Goal: Information Seeking & Learning: Learn about a topic

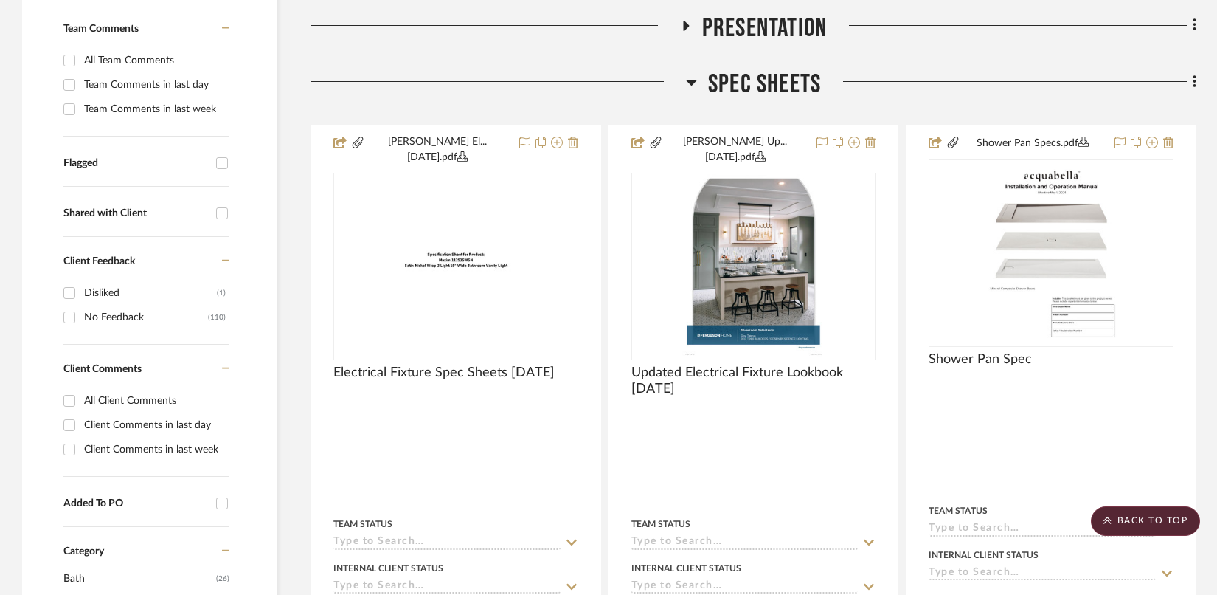
click at [691, 84] on icon at bounding box center [691, 83] width 10 height 6
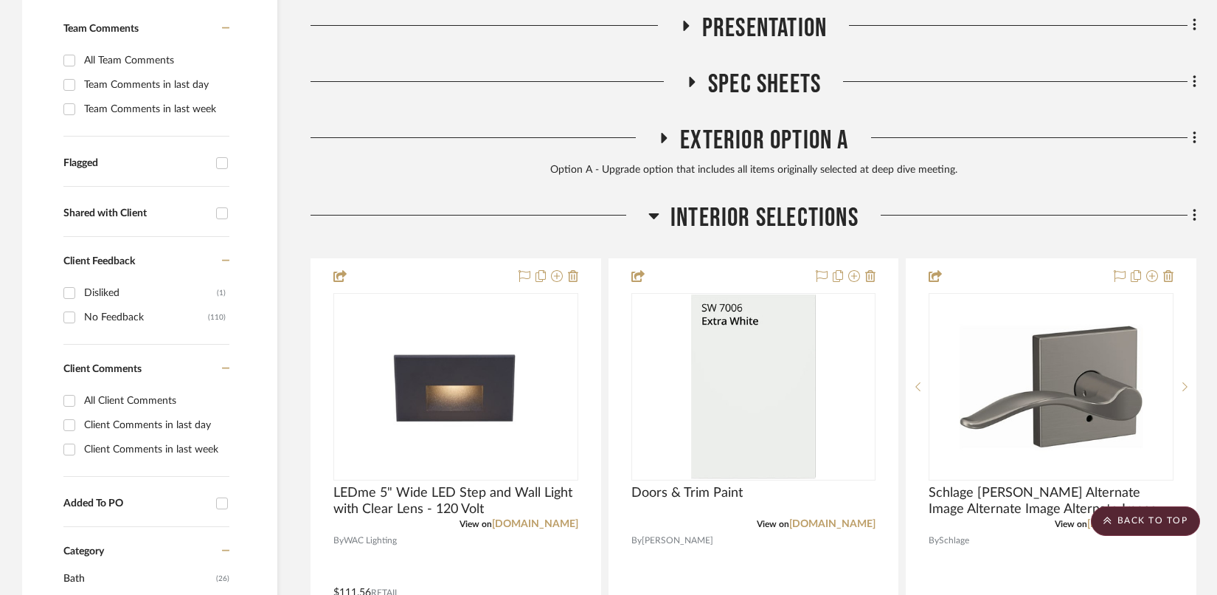
click at [663, 139] on icon at bounding box center [665, 138] width 6 height 10
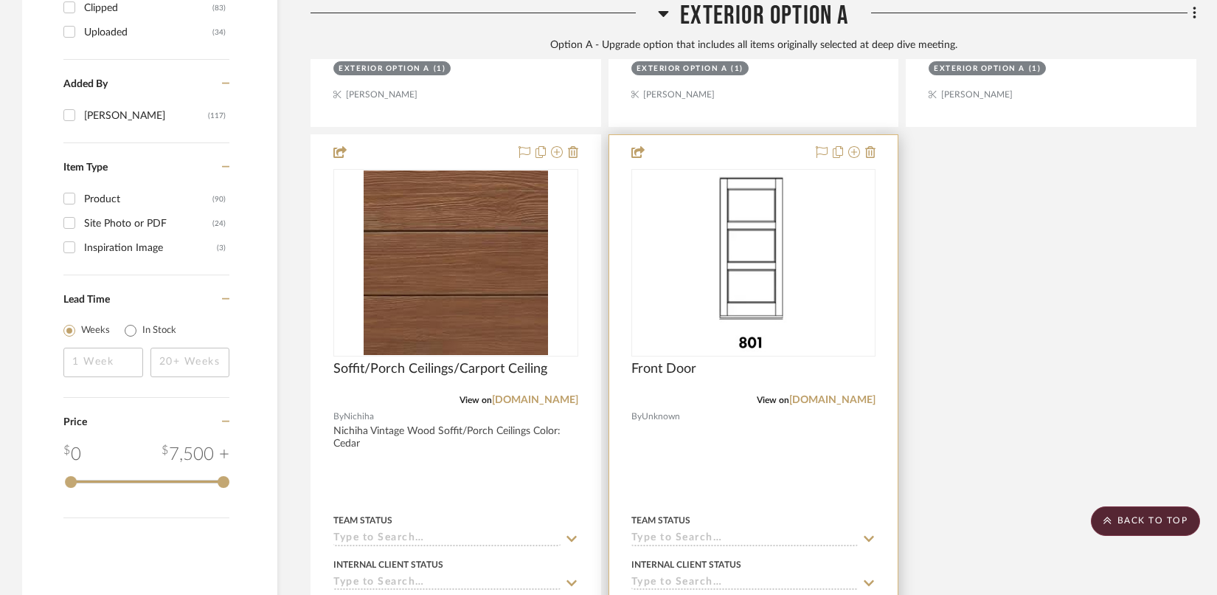
scroll to position [1799, 0]
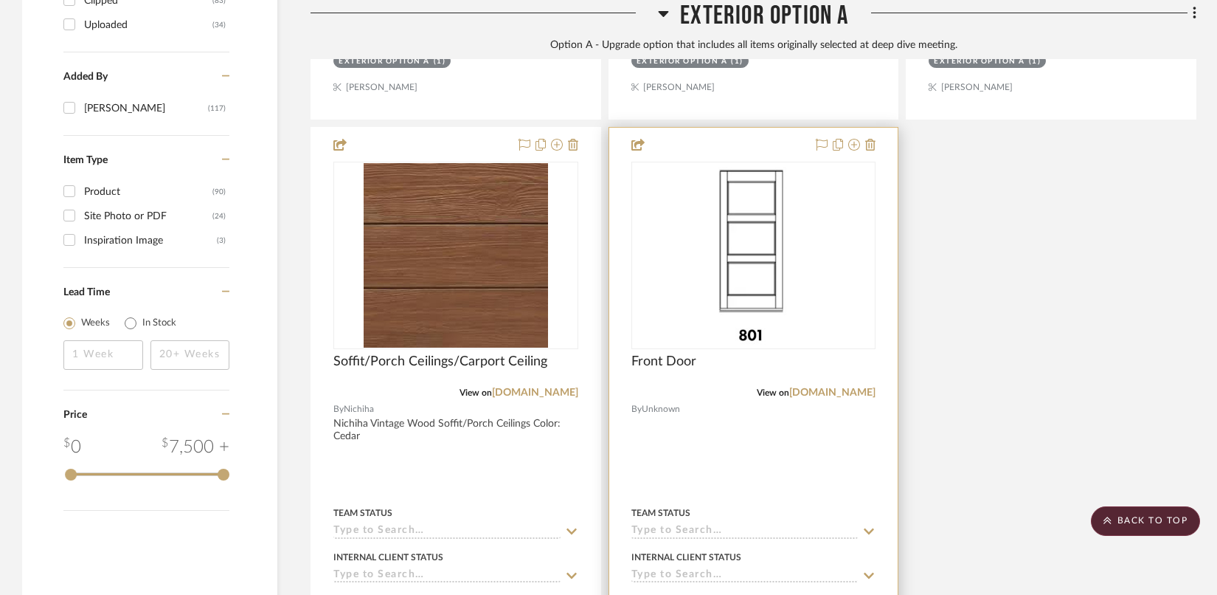
click at [769, 276] on img "0" at bounding box center [753, 255] width 86 height 184
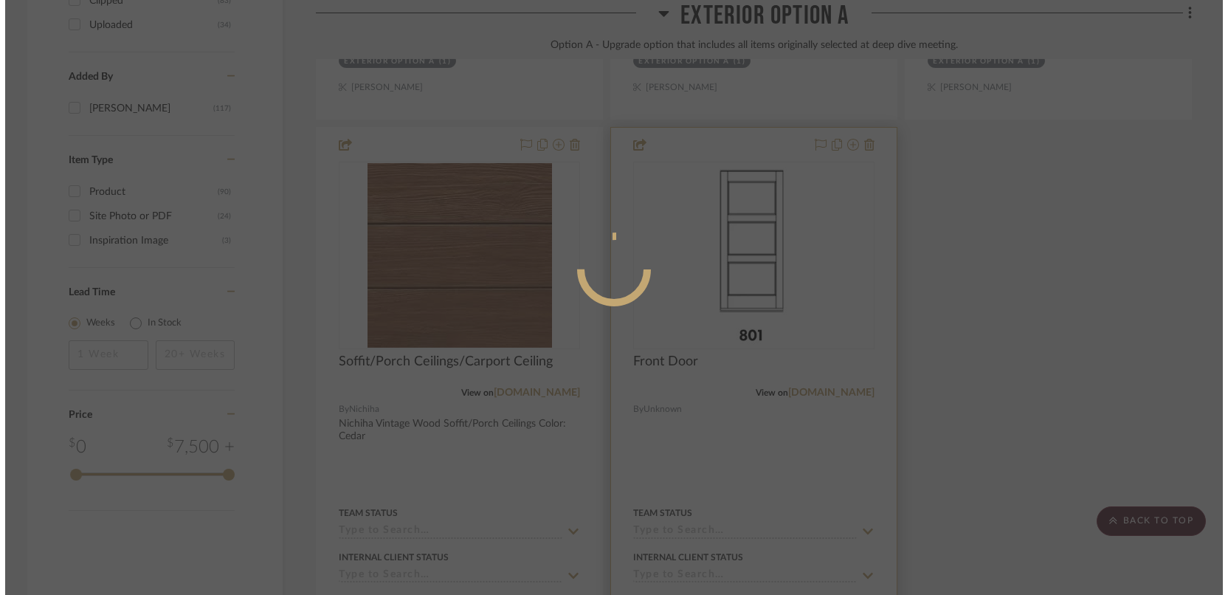
scroll to position [0, 0]
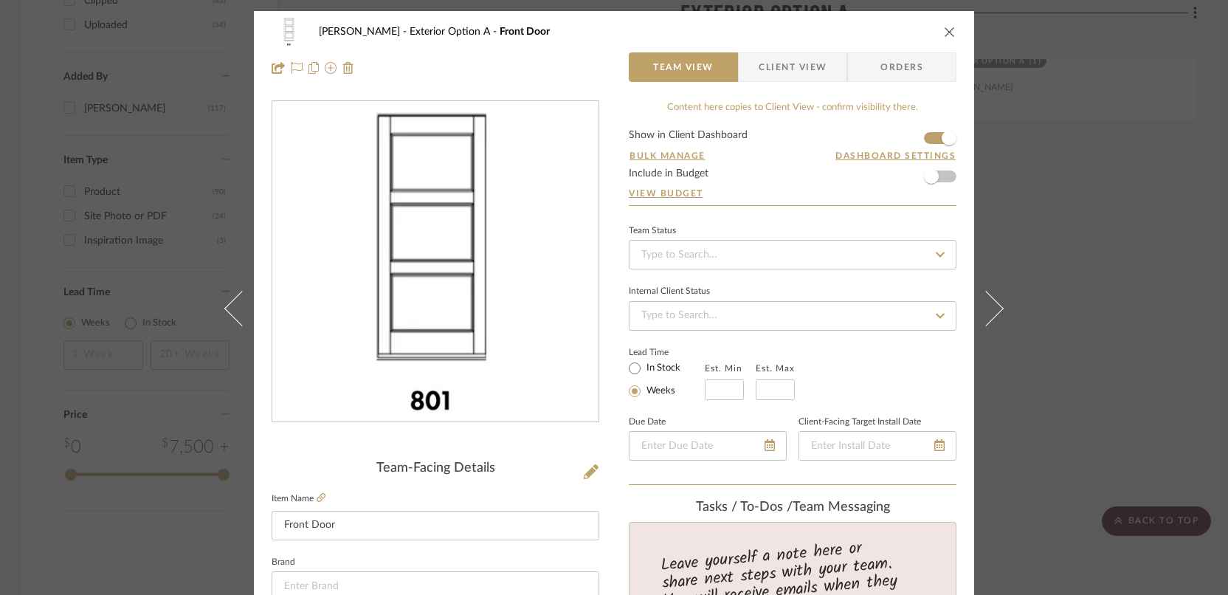
click at [945, 31] on icon "close" at bounding box center [950, 32] width 12 height 12
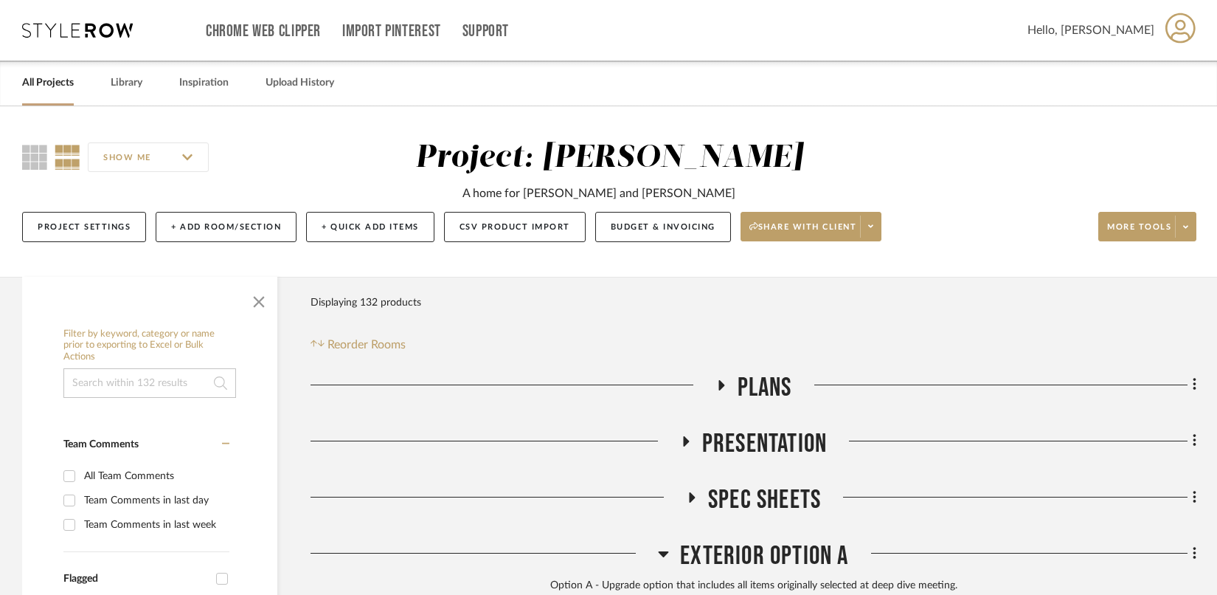
click at [717, 393] on fa-icon at bounding box center [721, 389] width 11 height 21
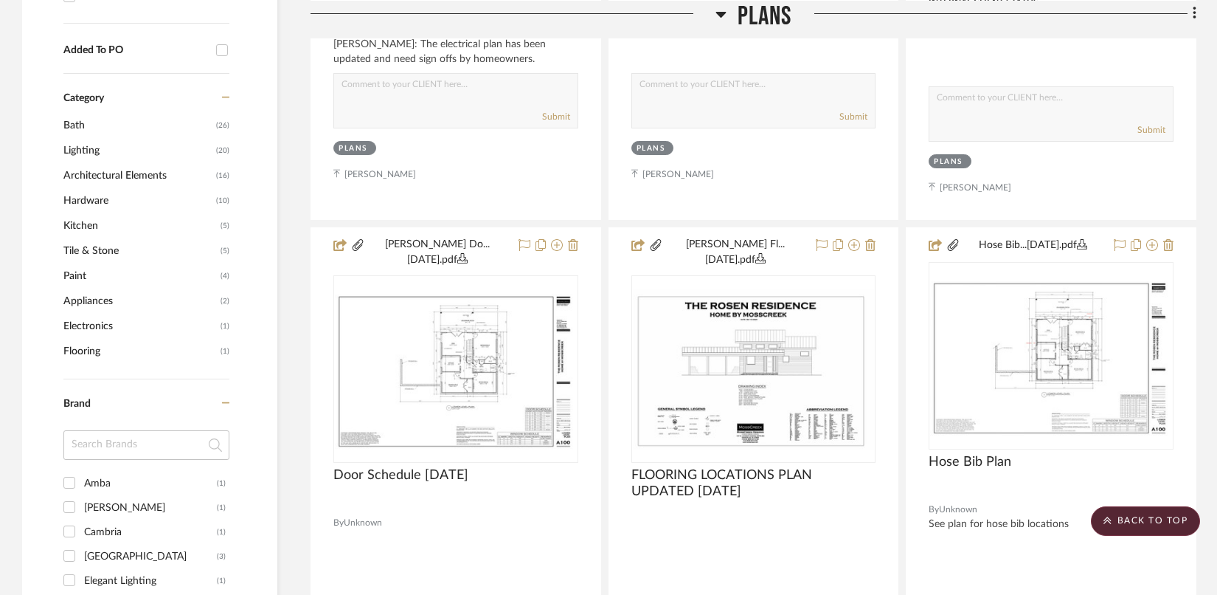
scroll to position [883, 0]
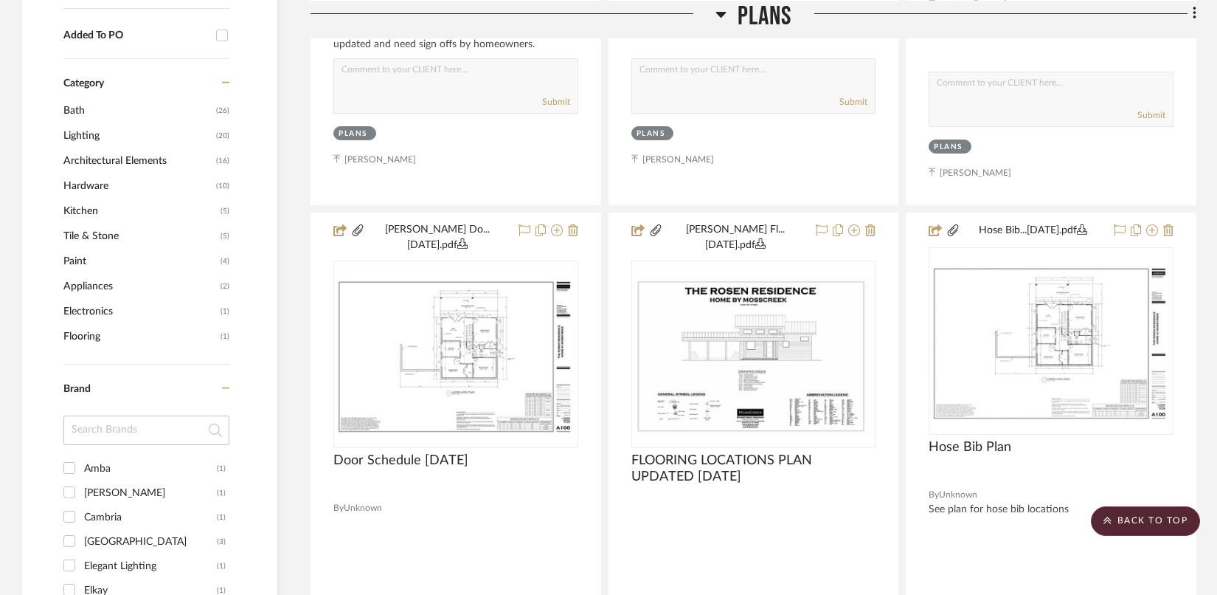
click at [718, 13] on icon at bounding box center [721, 14] width 10 height 6
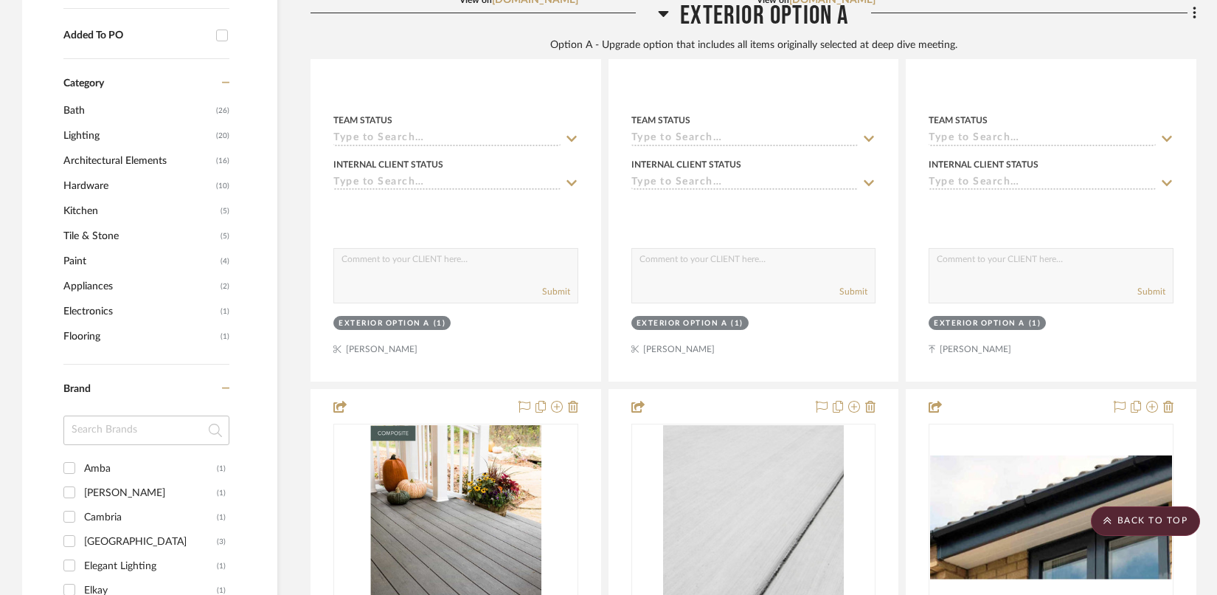
click at [662, 9] on icon at bounding box center [663, 13] width 11 height 18
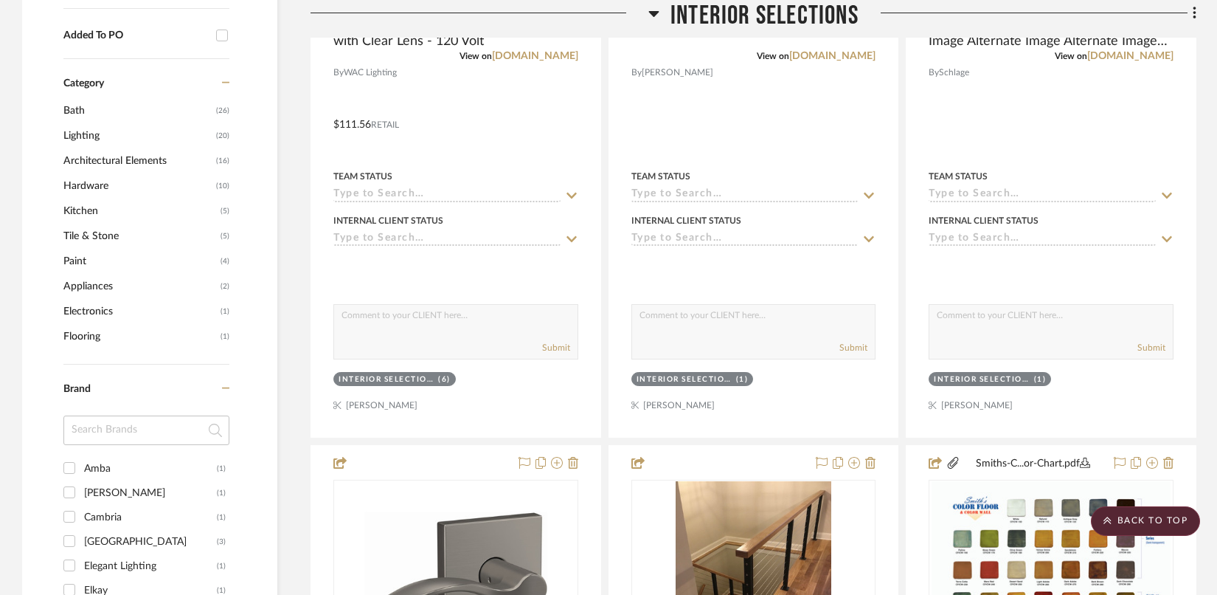
click at [651, 12] on icon at bounding box center [654, 14] width 10 height 6
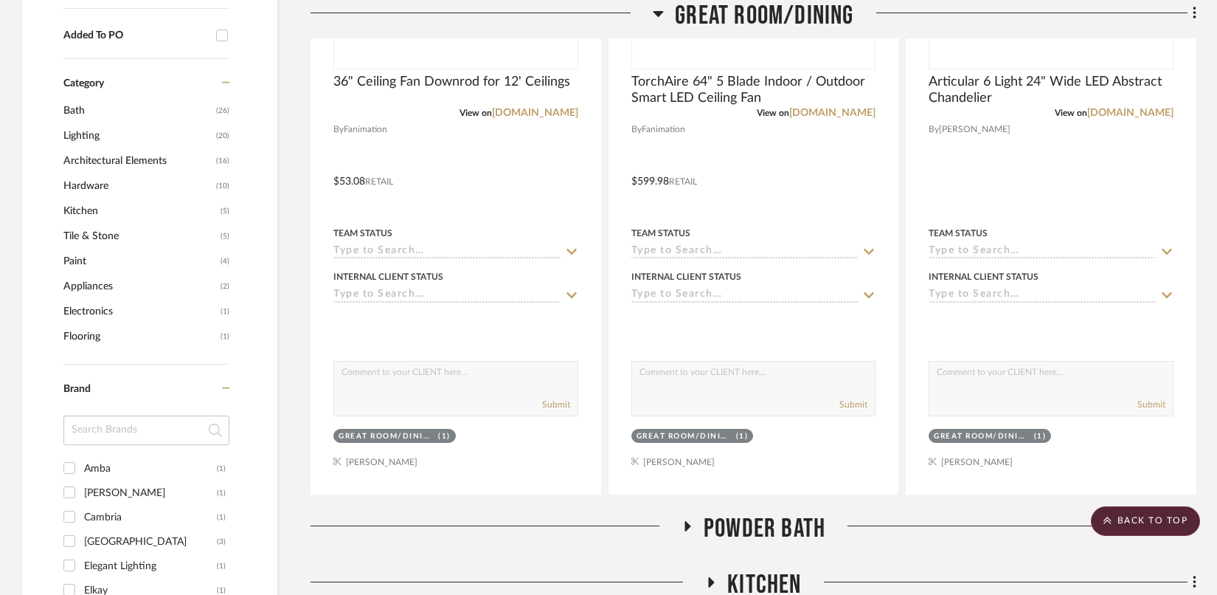
click at [662, 14] on icon at bounding box center [658, 13] width 11 height 18
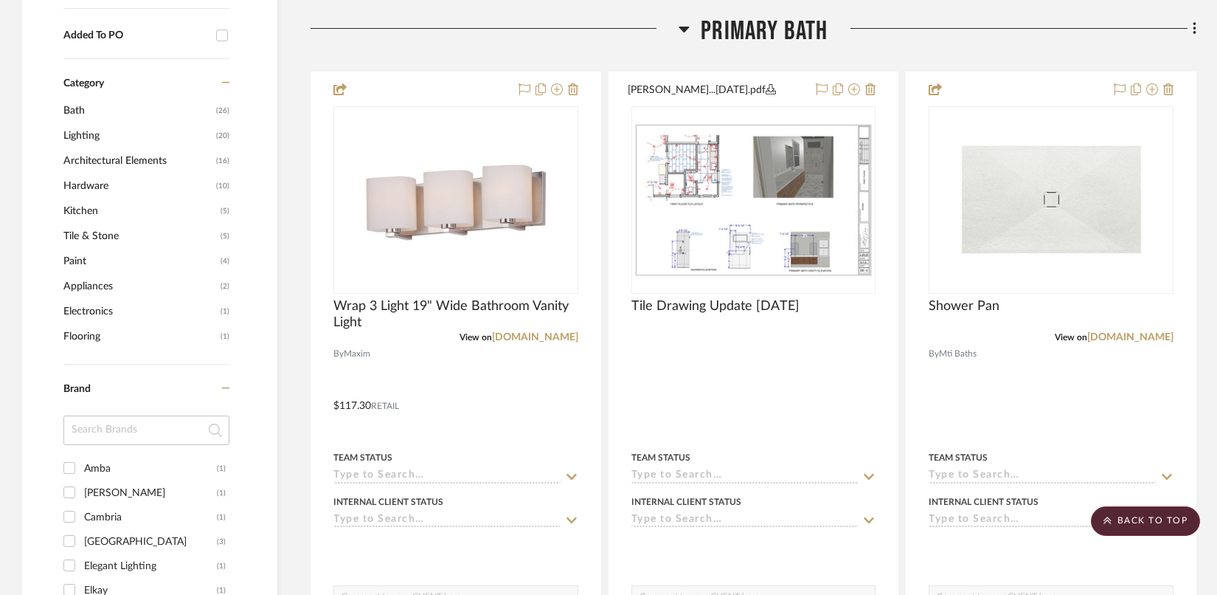
click at [680, 30] on icon at bounding box center [684, 29] width 11 height 18
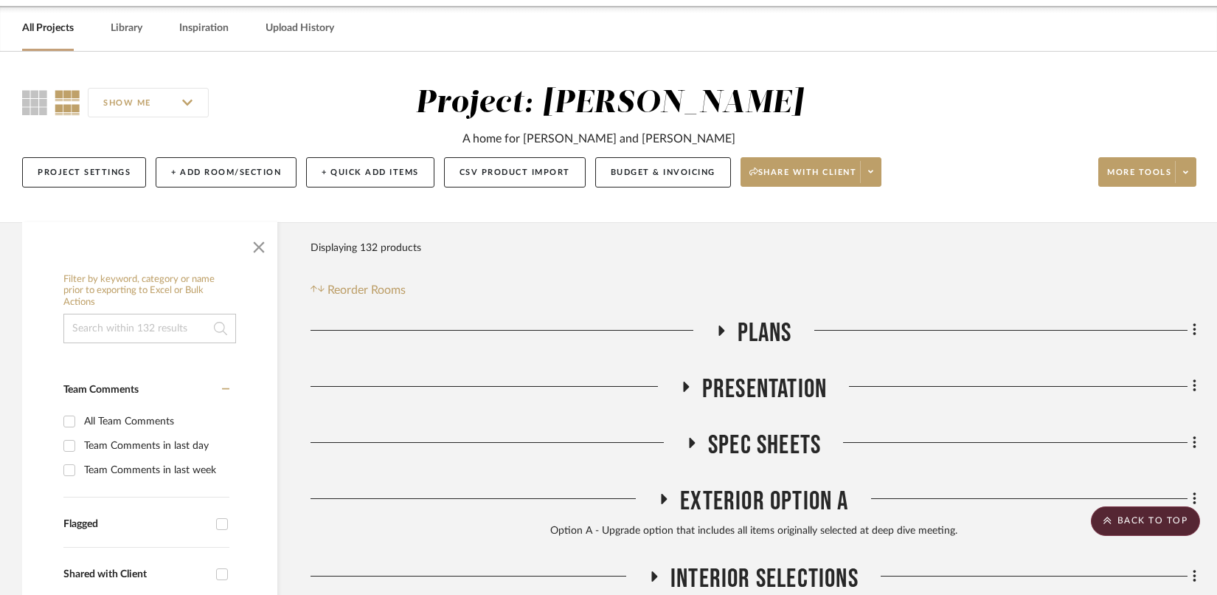
scroll to position [0, 0]
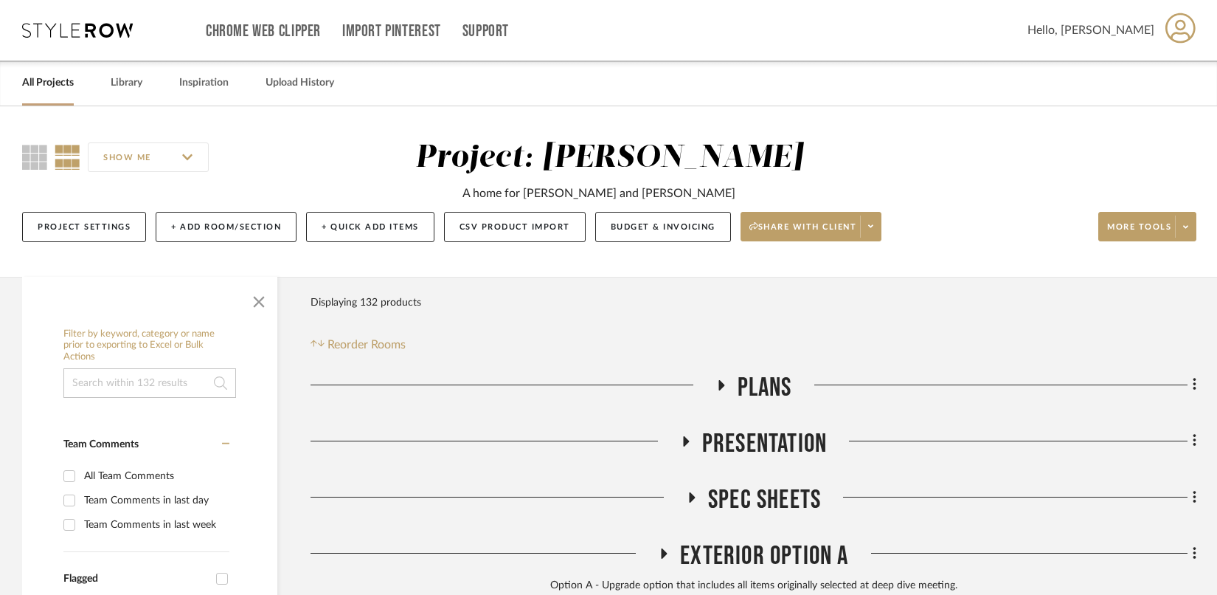
click at [92, 37] on icon at bounding box center [77, 30] width 111 height 15
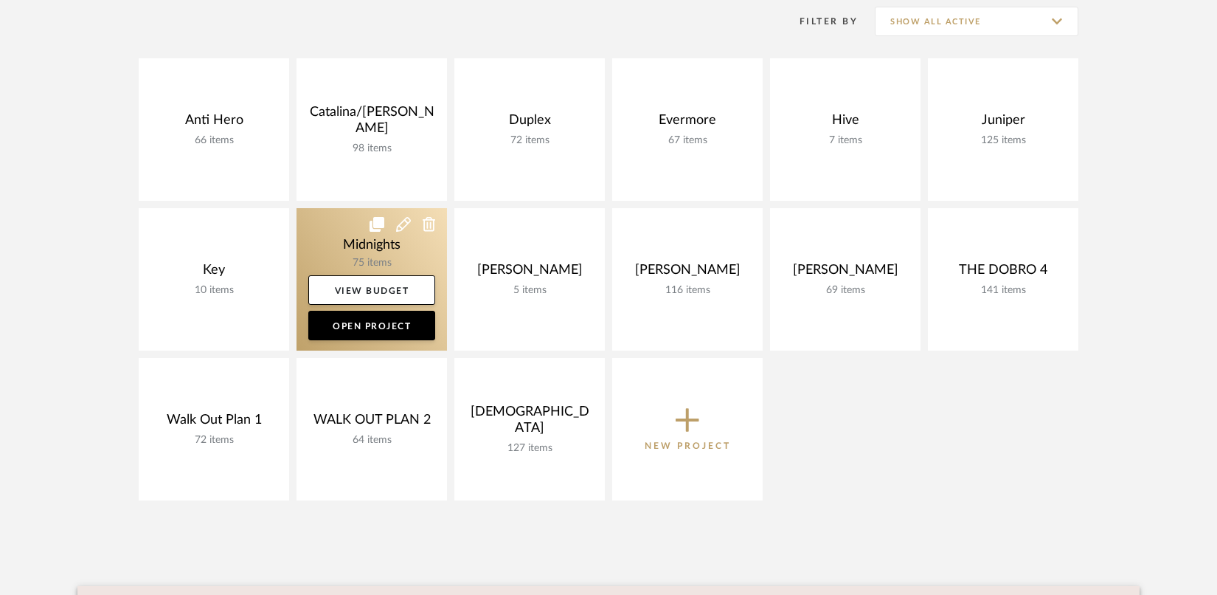
scroll to position [221, 0]
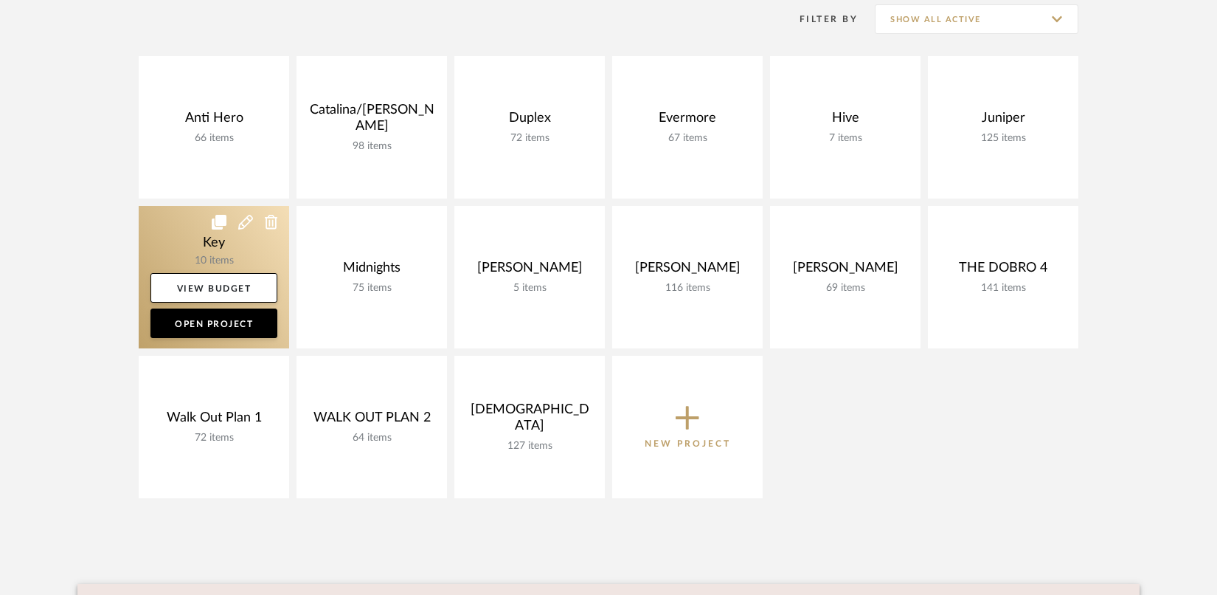
click at [206, 245] on link at bounding box center [214, 277] width 151 height 142
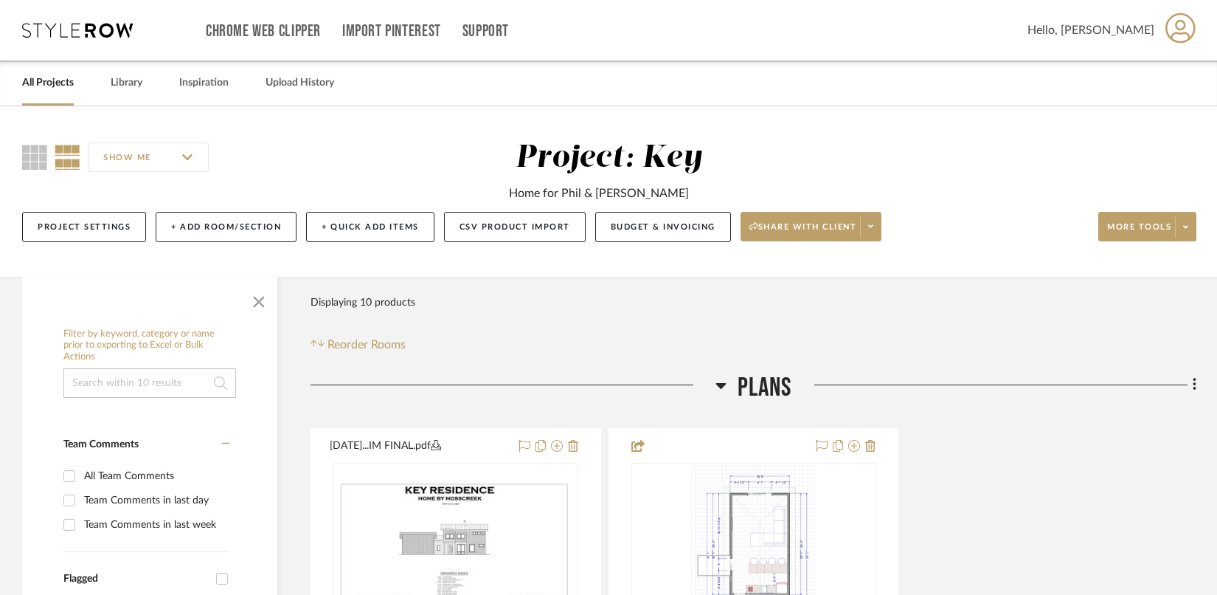
click at [721, 384] on icon at bounding box center [721, 386] width 10 height 6
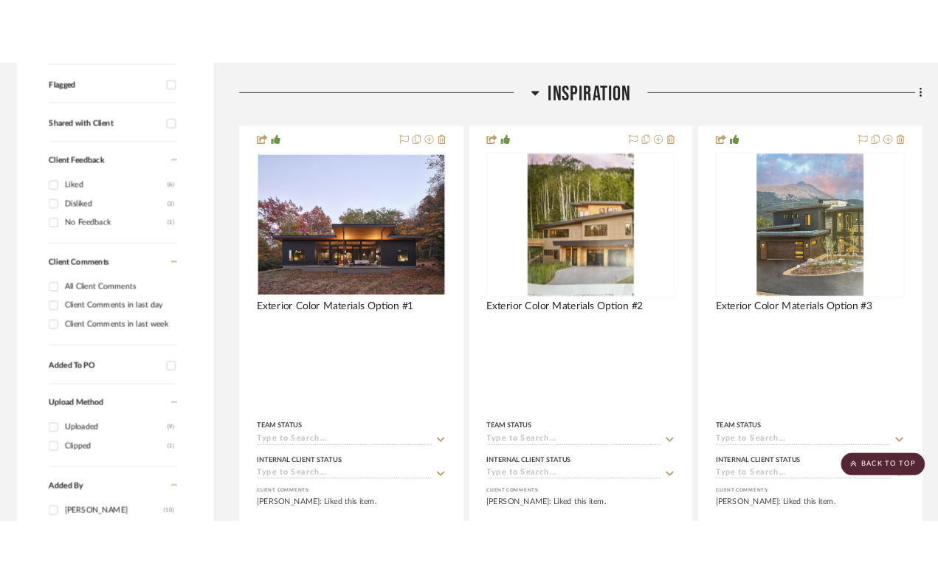
scroll to position [521, 0]
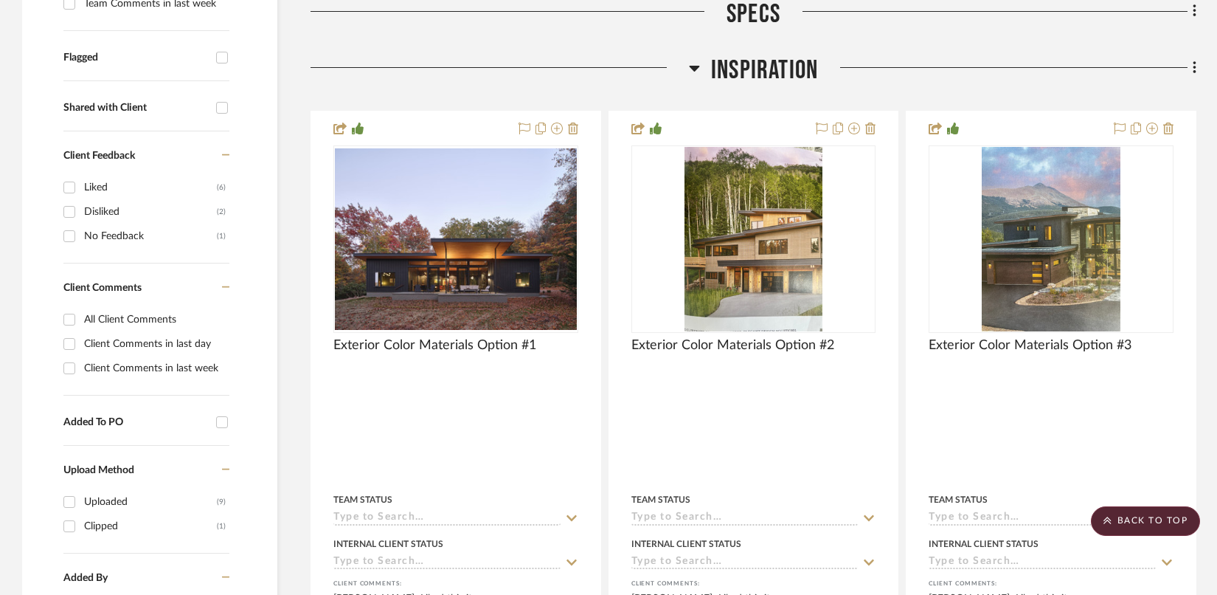
click at [693, 69] on icon at bounding box center [694, 69] width 10 height 6
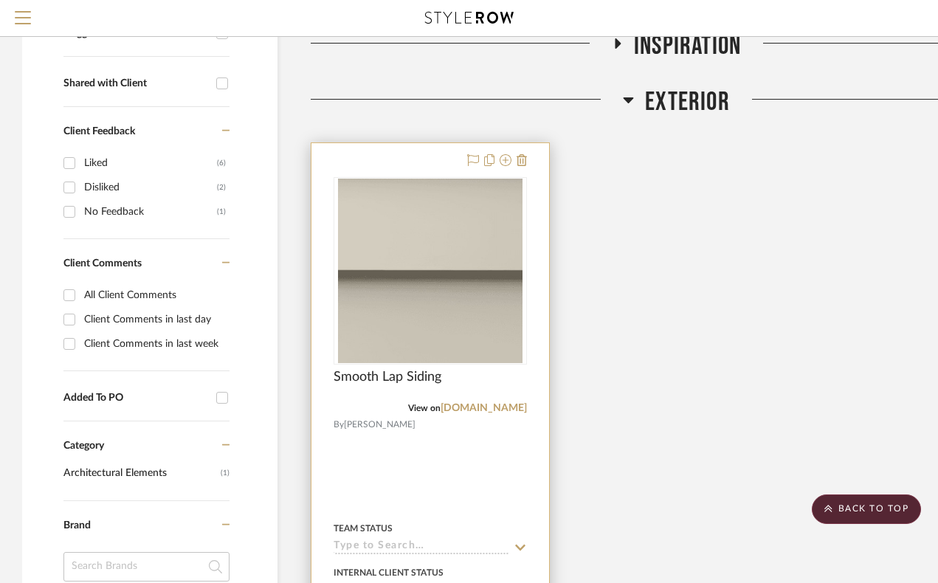
scroll to position [514, 0]
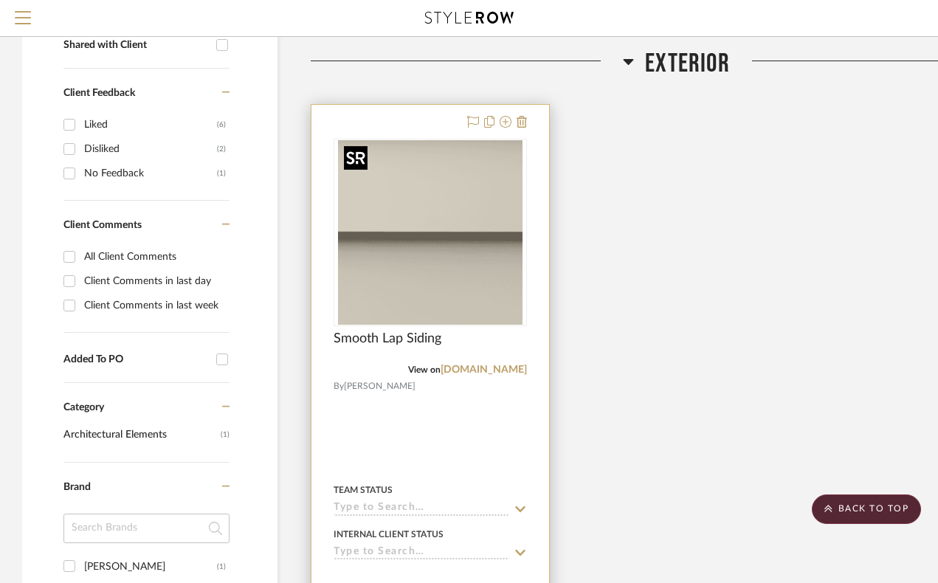
click at [449, 278] on img "0" at bounding box center [430, 232] width 184 height 184
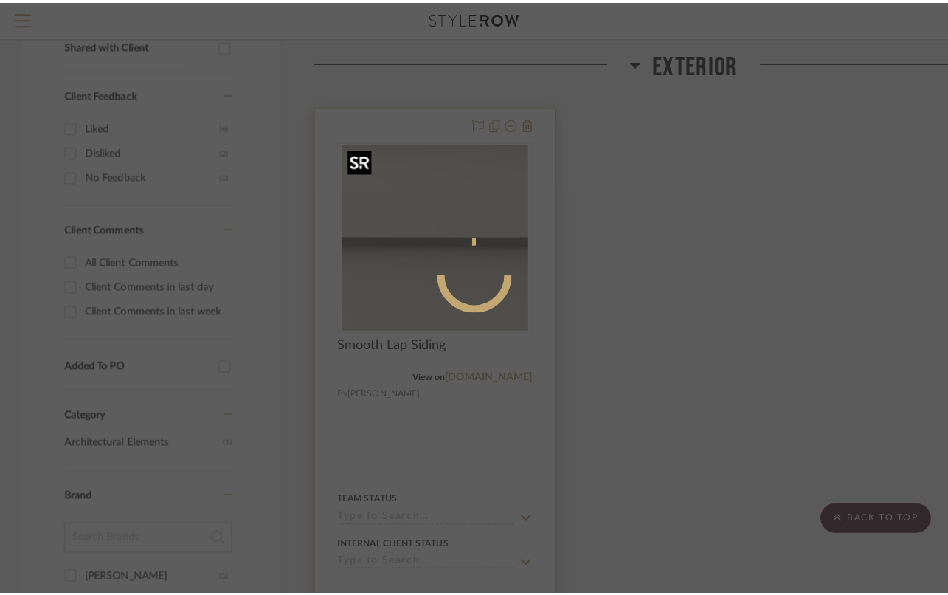
scroll to position [0, 0]
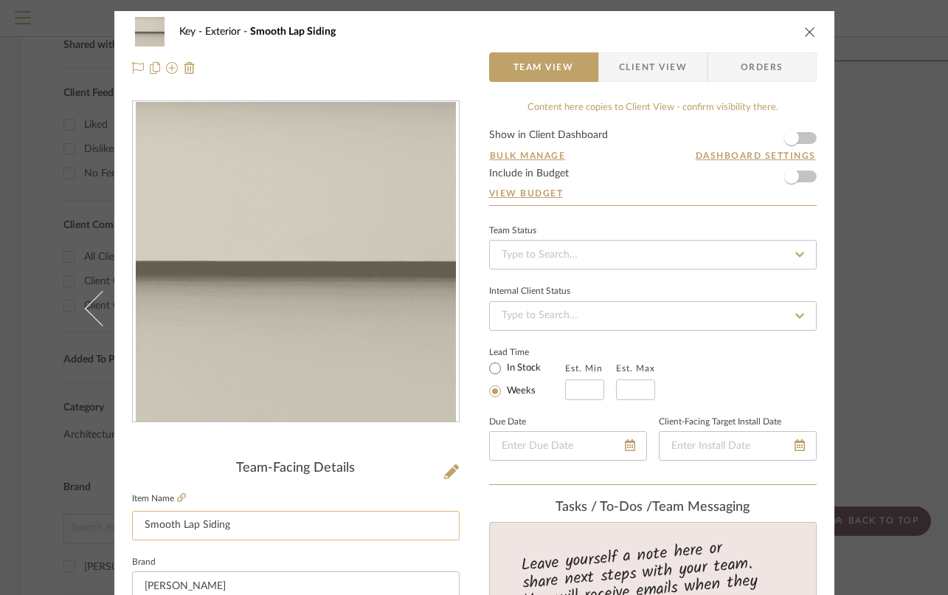
click at [133, 527] on input "Smooth Lap Siding" at bounding box center [296, 526] width 328 height 30
type input "Horizontal Smooth Lap Siding"
click at [804, 32] on icon "close" at bounding box center [810, 32] width 12 height 12
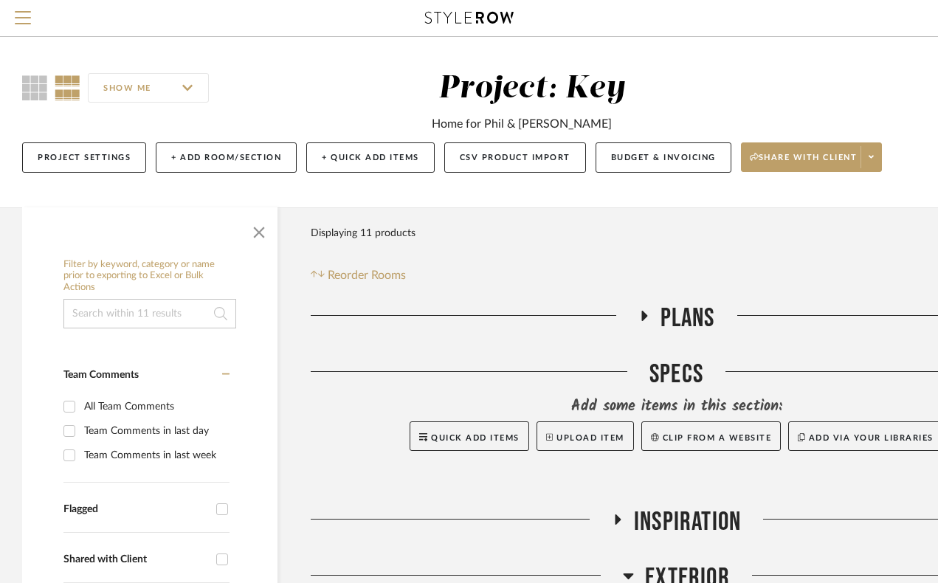
click at [618, 522] on icon at bounding box center [617, 519] width 18 height 11
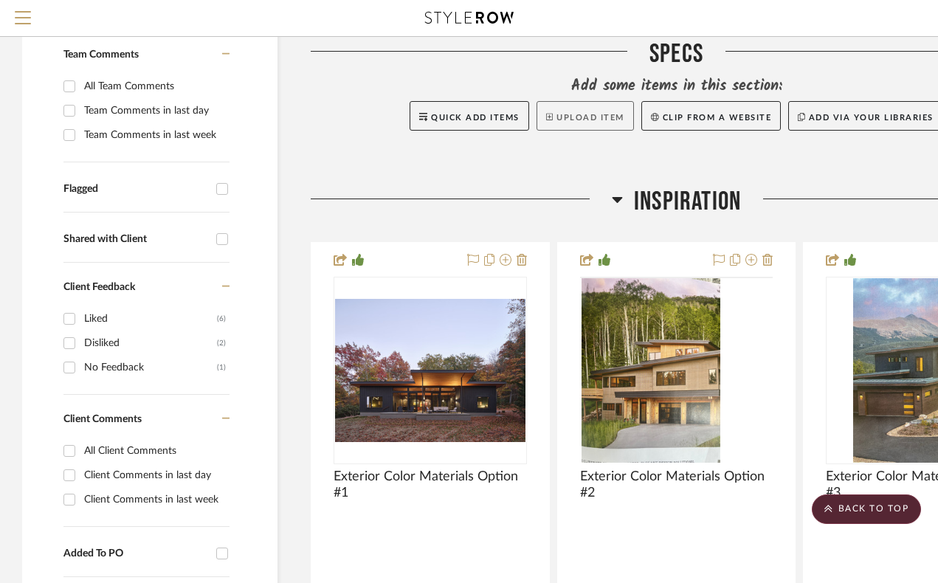
scroll to position [325, 0]
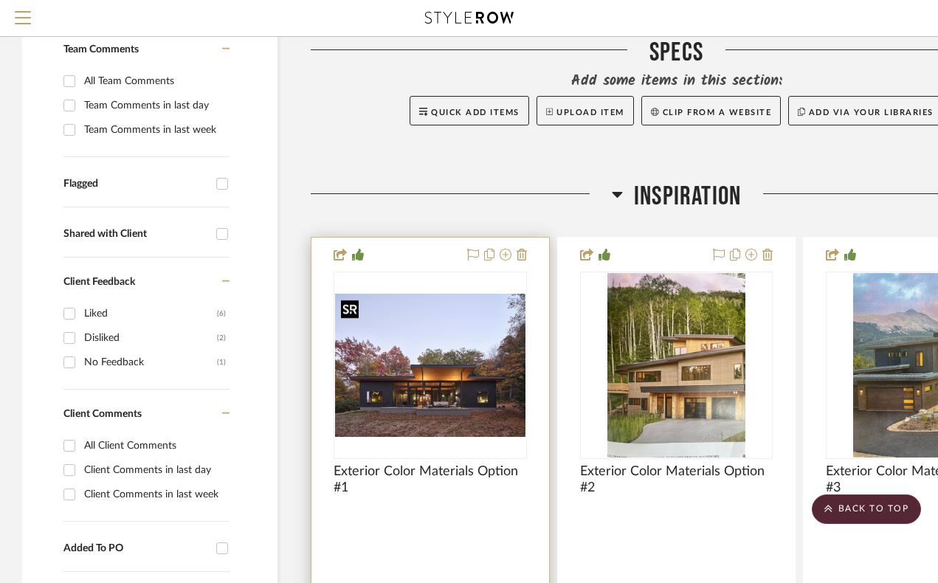
click at [395, 406] on img "0" at bounding box center [430, 365] width 190 height 143
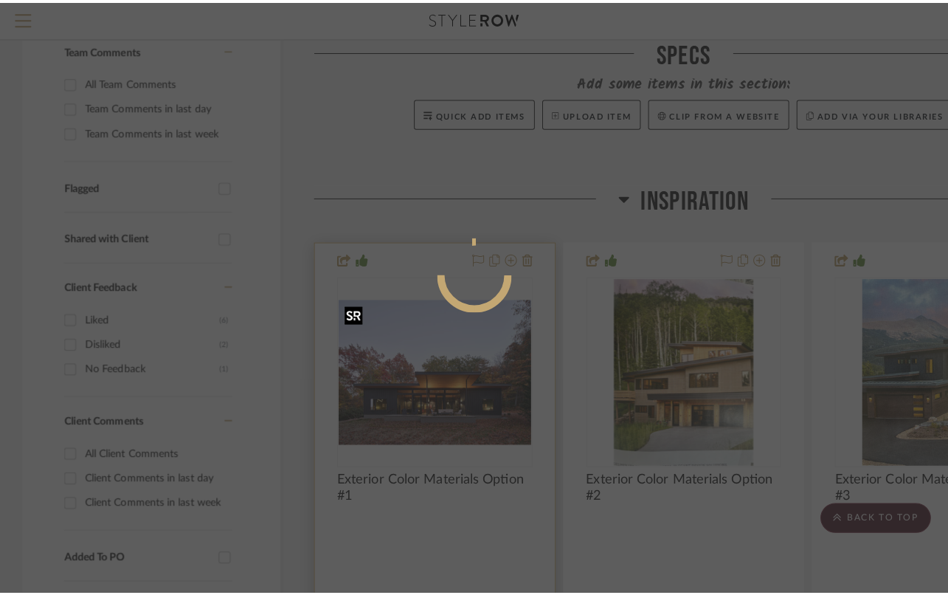
scroll to position [0, 0]
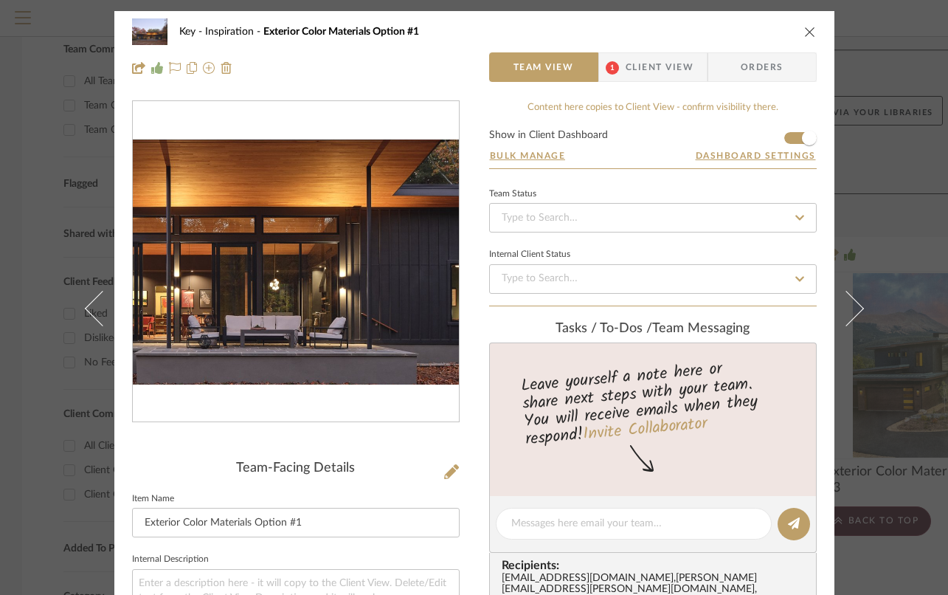
click at [319, 306] on img "0" at bounding box center [296, 261] width 326 height 245
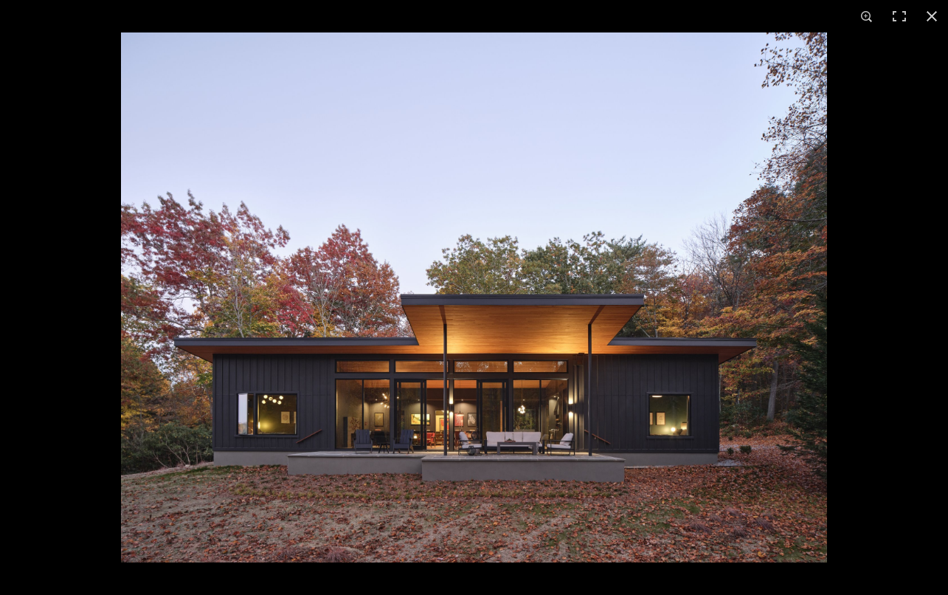
click at [715, 342] on img at bounding box center [474, 297] width 706 height 530
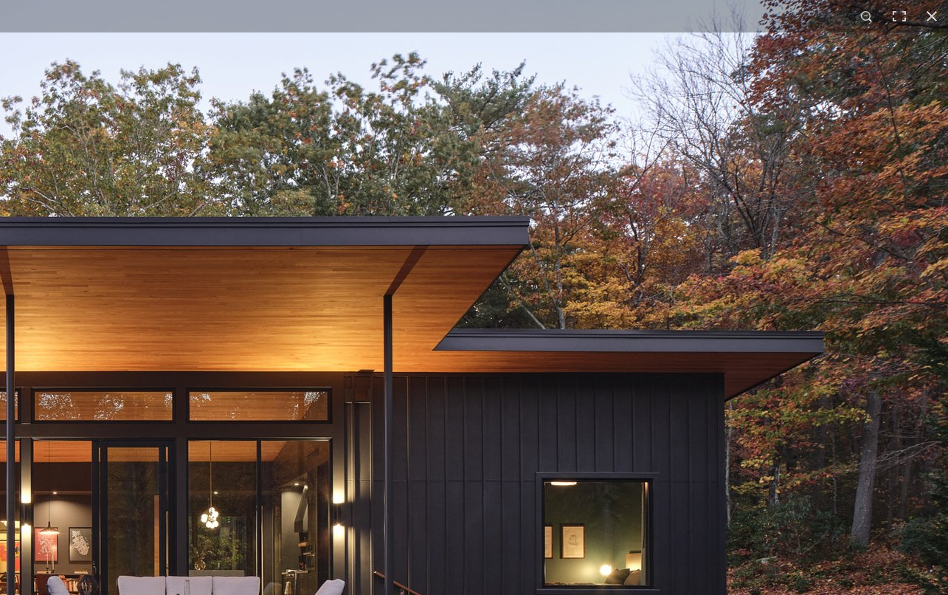
click at [715, 342] on img at bounding box center [85, 225] width 1844 height 1383
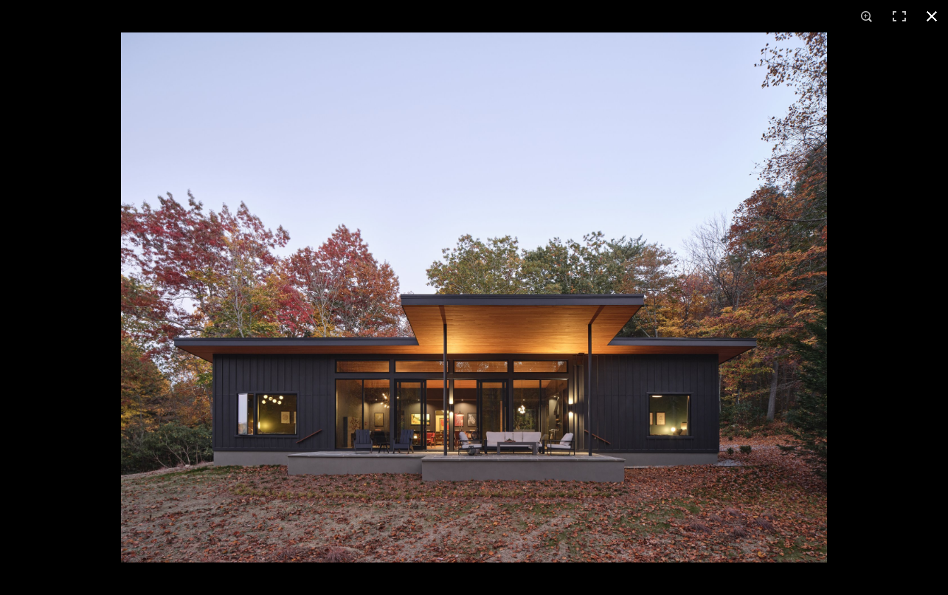
click at [927, 11] on button at bounding box center [932, 16] width 32 height 32
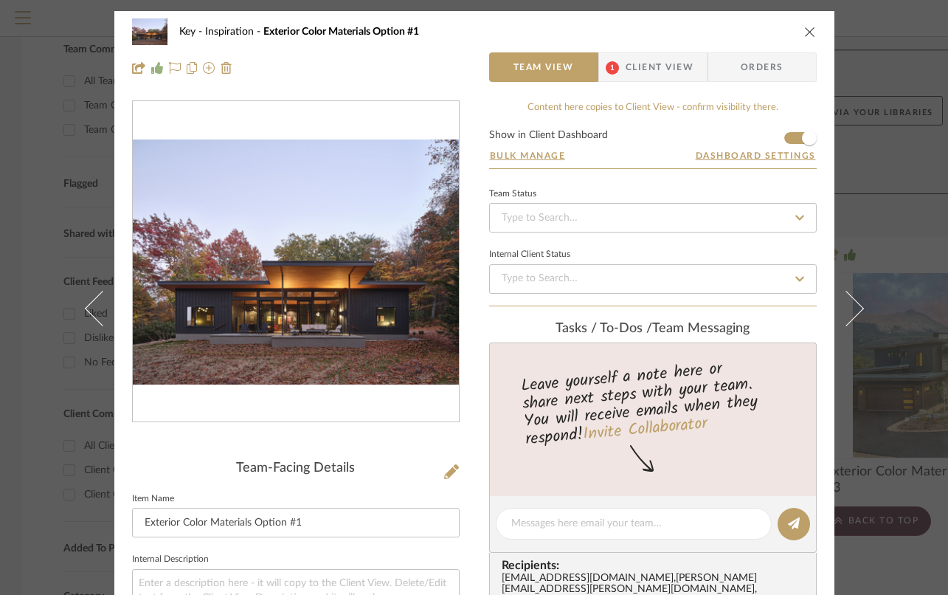
click at [804, 28] on icon "close" at bounding box center [810, 32] width 12 height 12
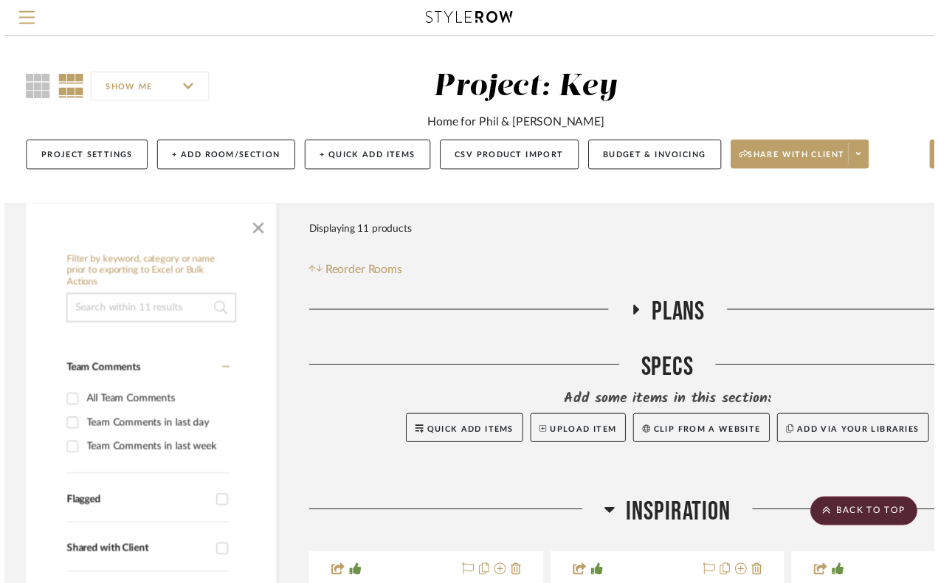
scroll to position [325, 0]
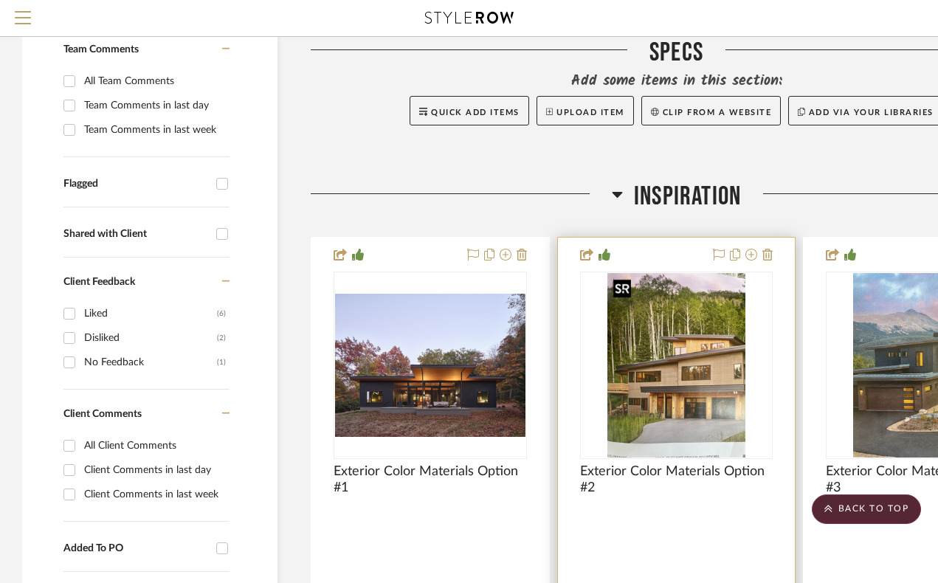
click at [702, 404] on img "0" at bounding box center [676, 365] width 139 height 184
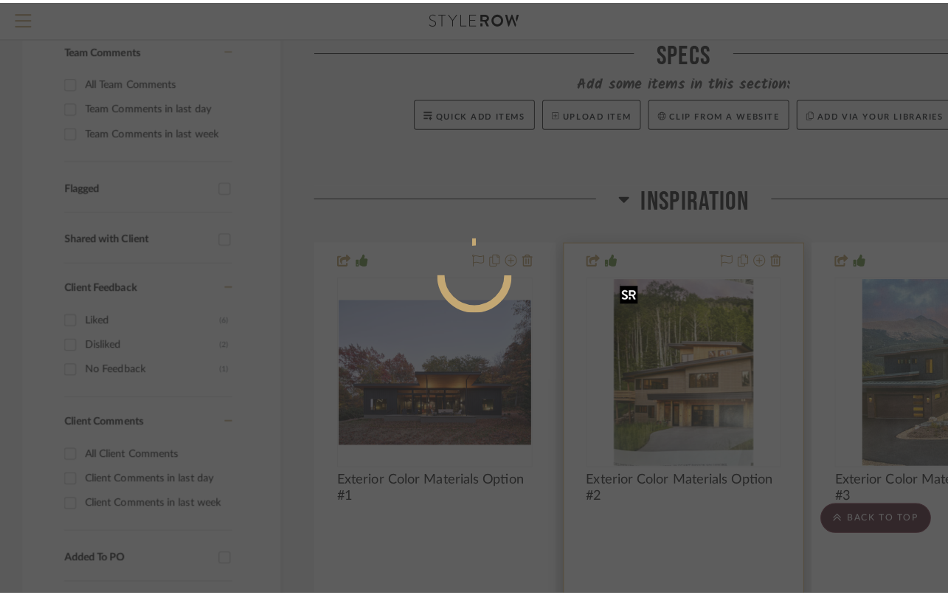
scroll to position [0, 0]
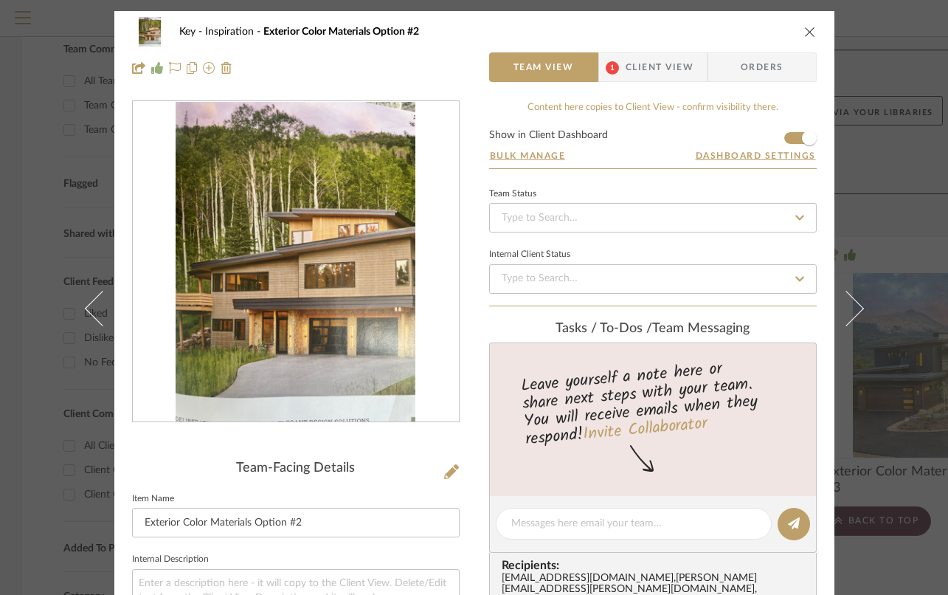
click at [380, 246] on img "0" at bounding box center [296, 262] width 240 height 320
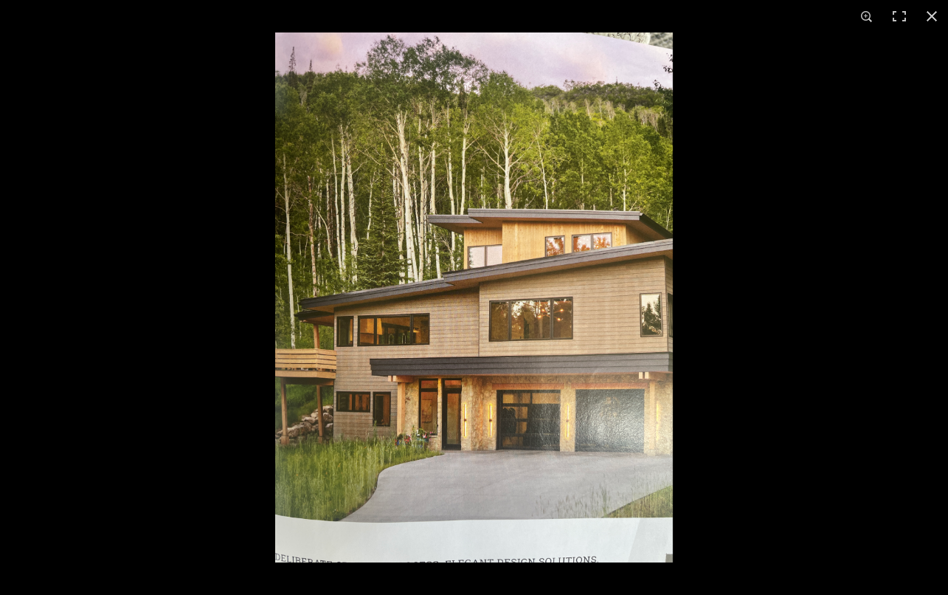
click at [380, 246] on img at bounding box center [474, 297] width 398 height 530
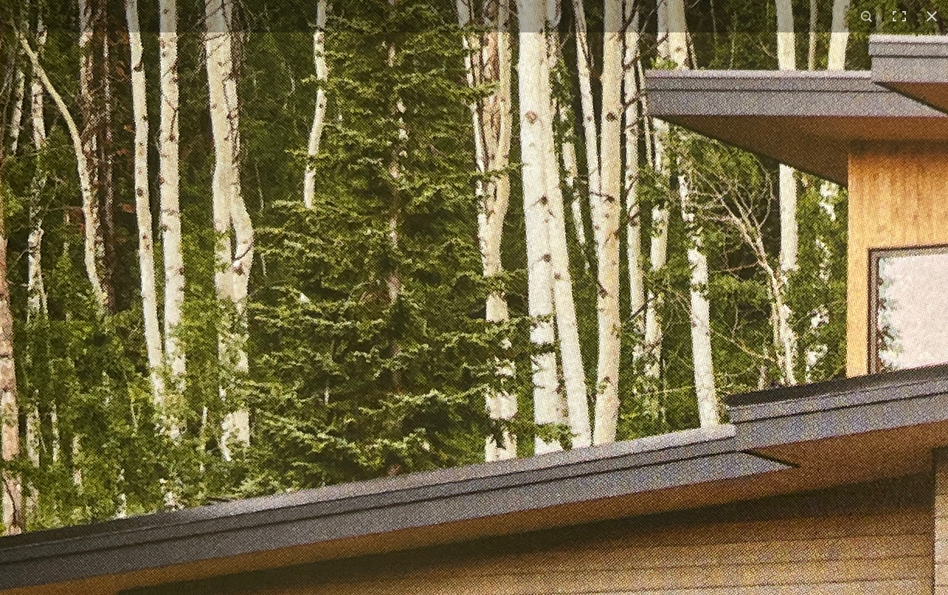
click at [383, 245] on img at bounding box center [904, 535] width 2231 height 2975
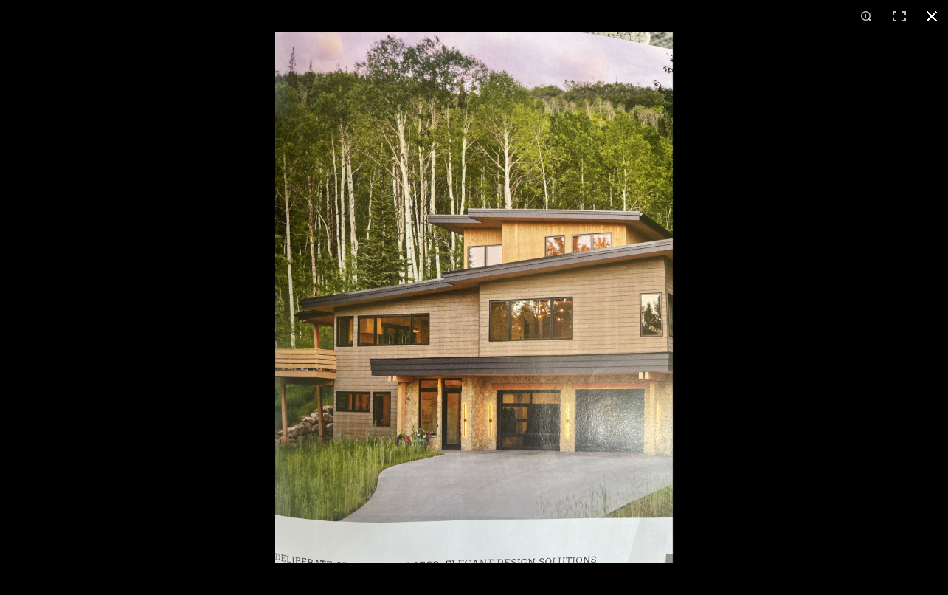
click at [931, 18] on button at bounding box center [932, 16] width 32 height 32
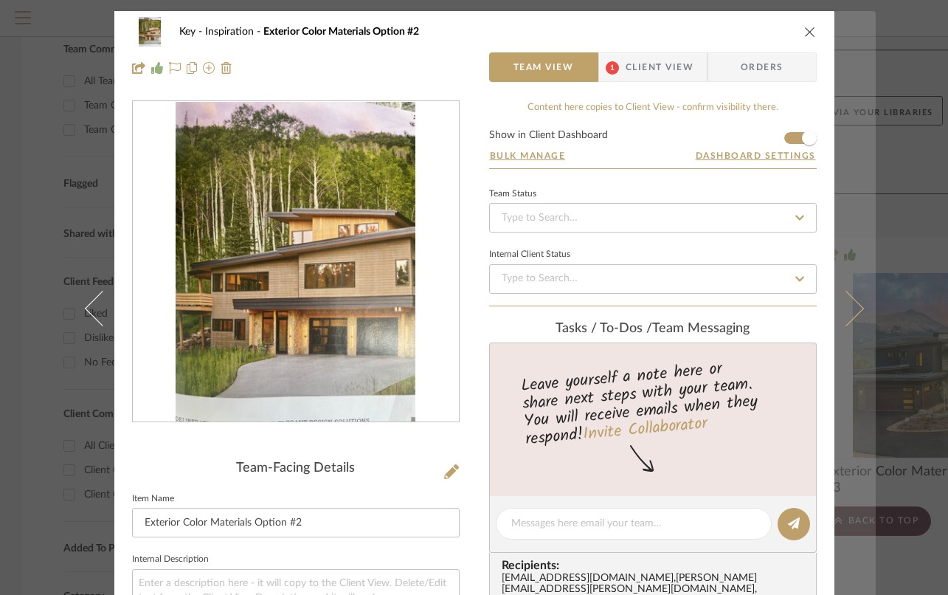
click at [849, 313] on icon at bounding box center [845, 308] width 35 height 35
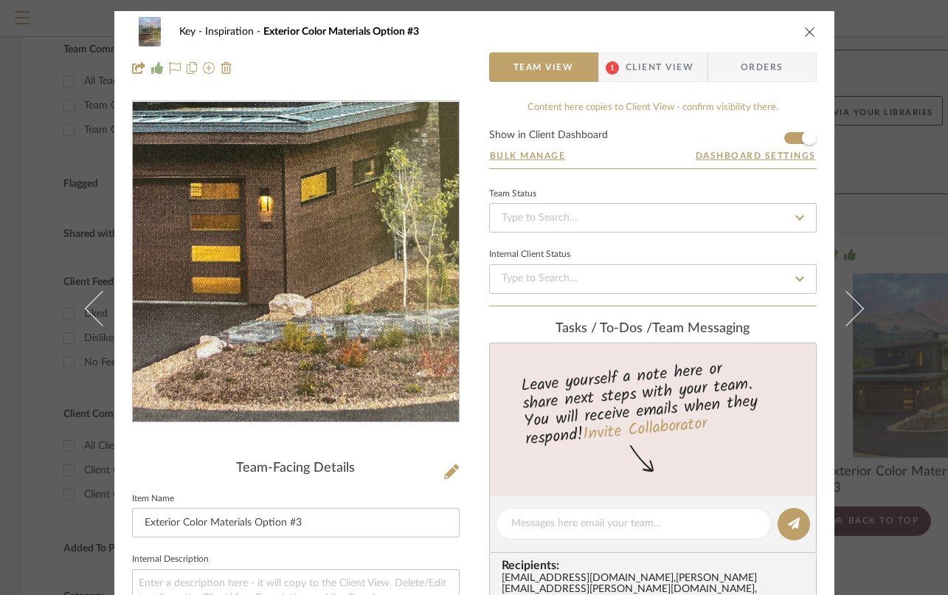
click at [293, 328] on img "0" at bounding box center [296, 262] width 240 height 320
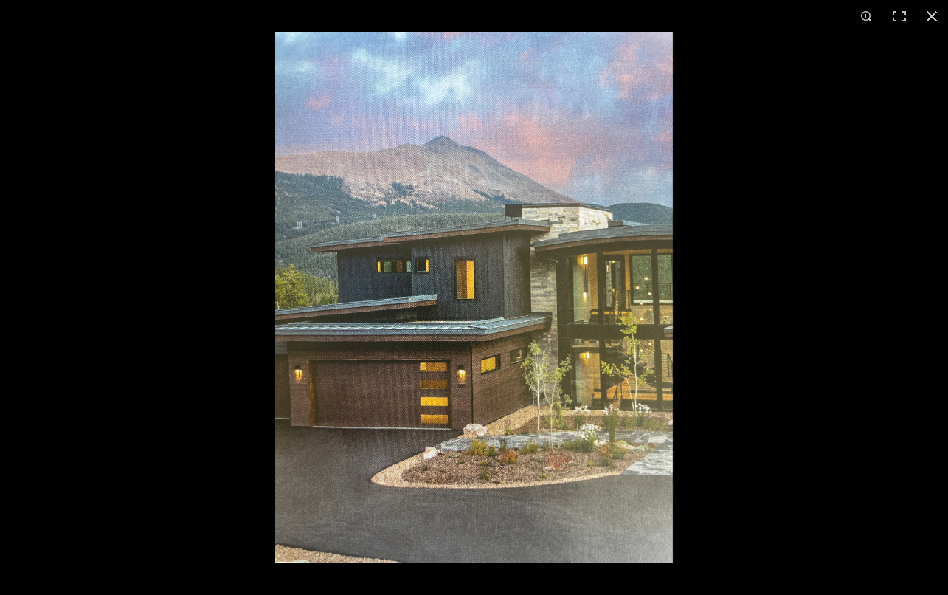
click at [457, 277] on img at bounding box center [474, 297] width 398 height 530
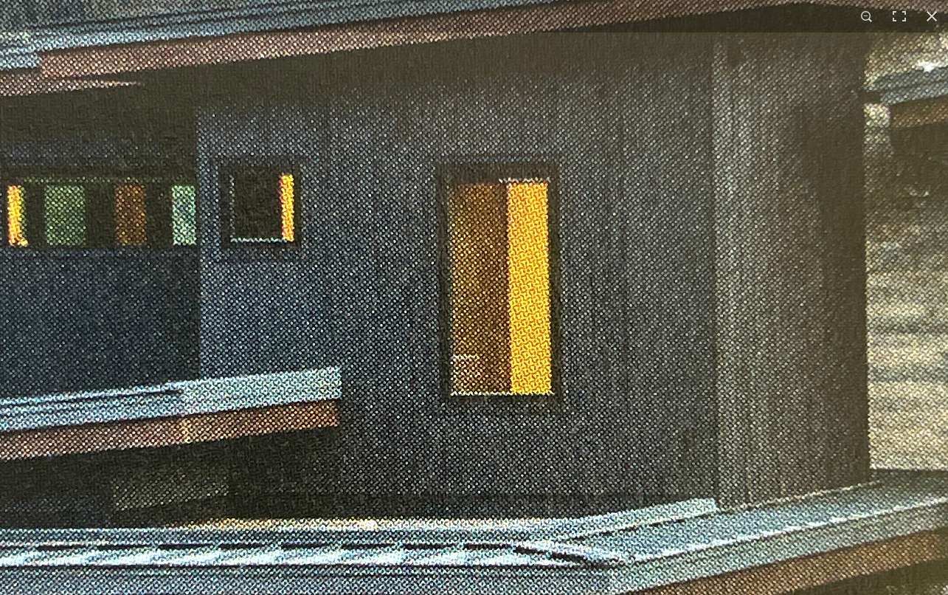
click at [457, 277] on img at bounding box center [548, 386] width 2231 height 2975
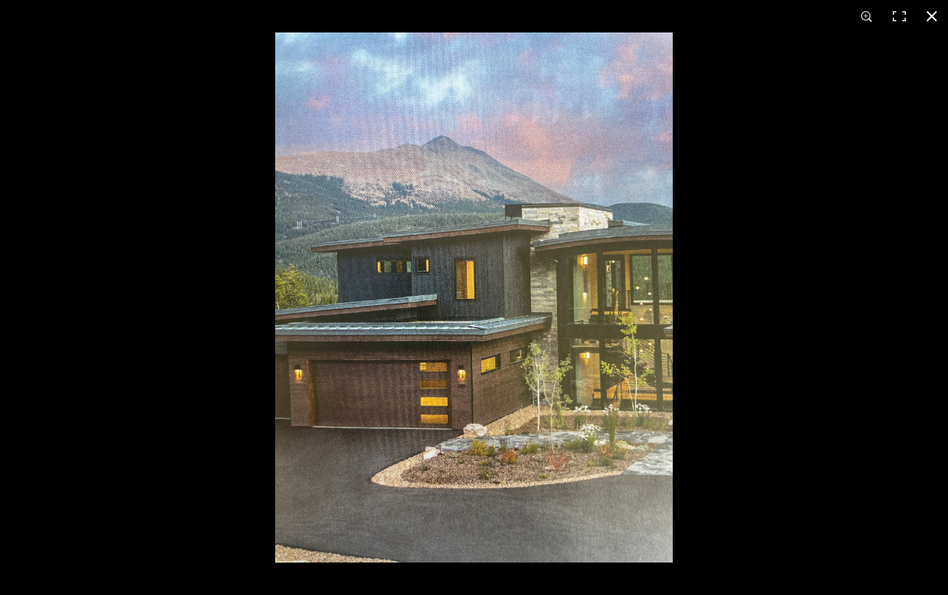
click at [933, 25] on button at bounding box center [932, 16] width 32 height 32
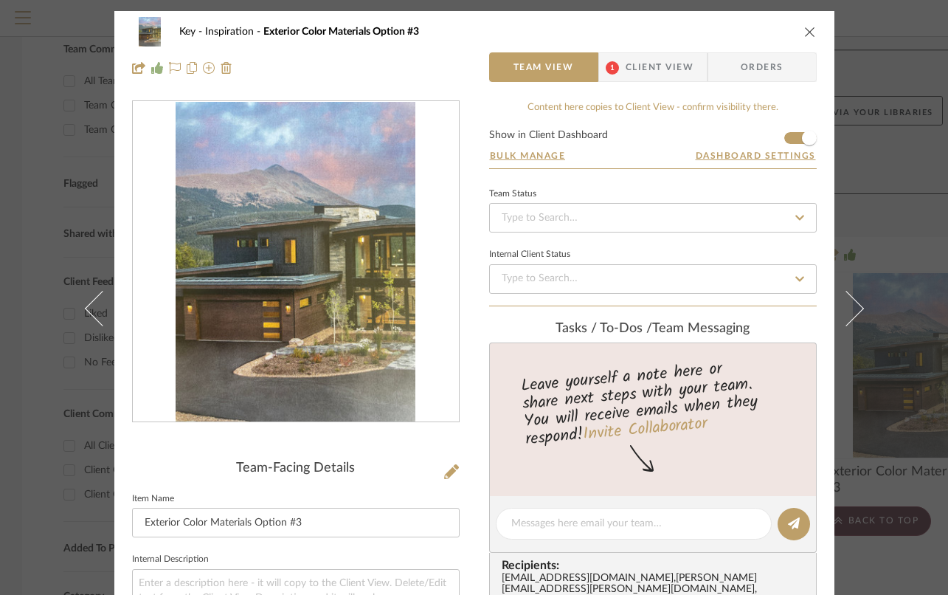
click at [806, 35] on icon "close" at bounding box center [810, 32] width 12 height 12
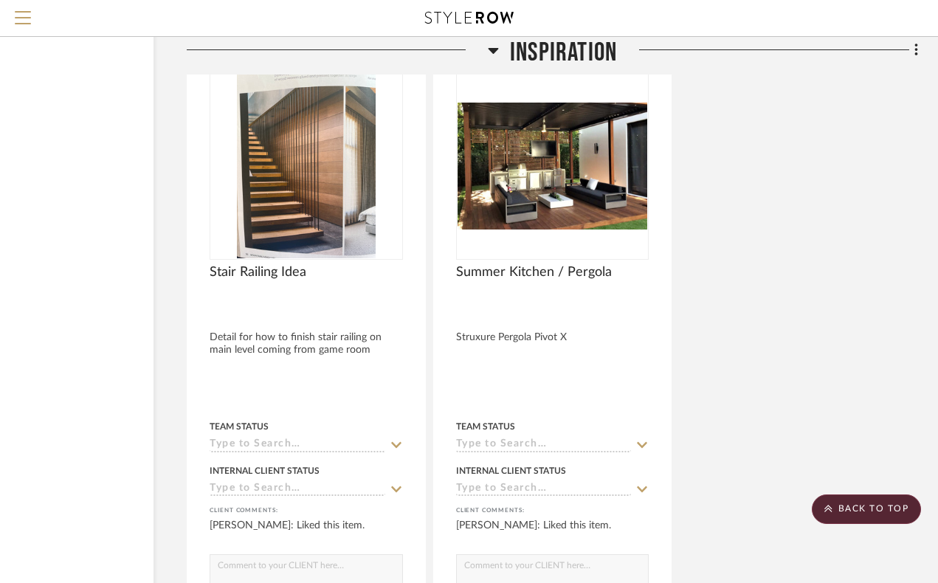
scroll to position [2109, 124]
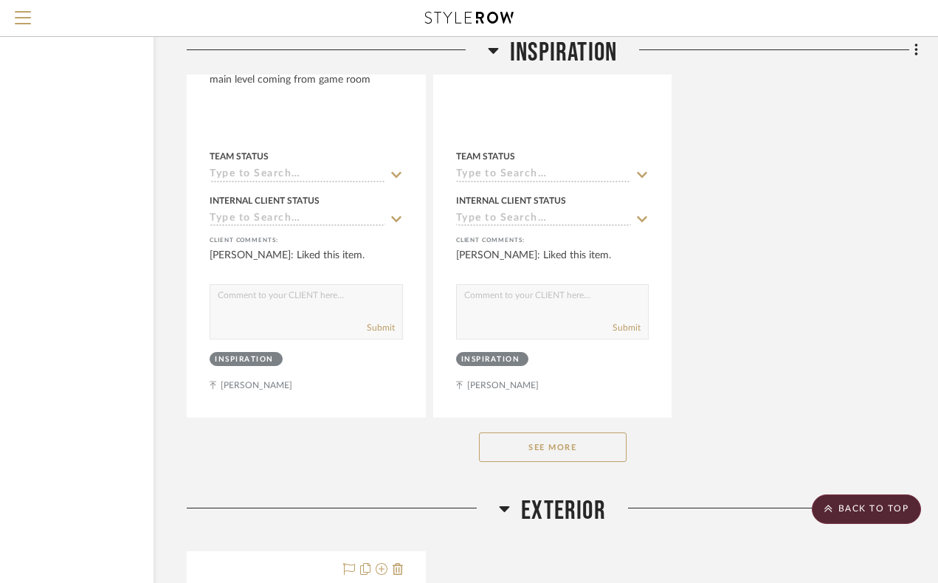
click at [565, 443] on button "See More" at bounding box center [553, 447] width 148 height 30
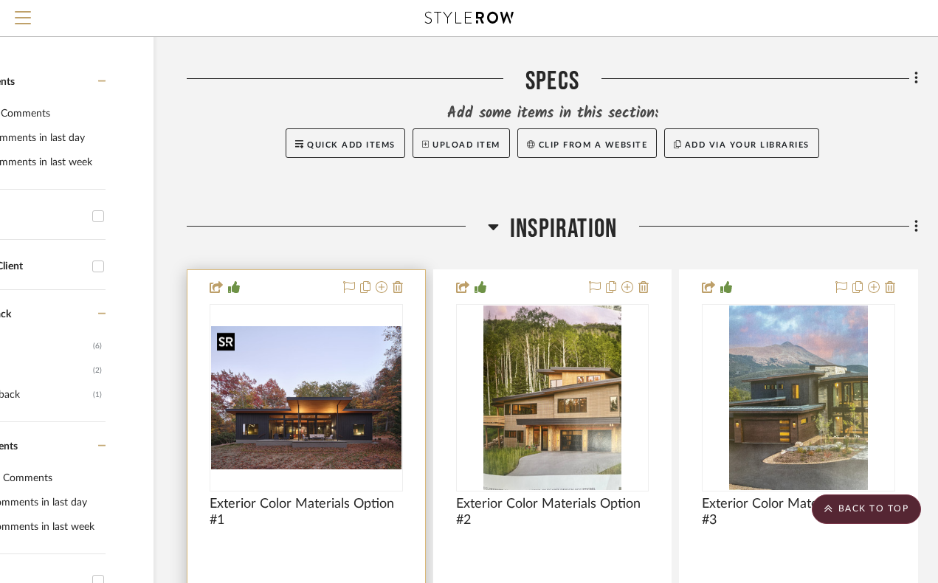
scroll to position [0, 124]
